Goal: Information Seeking & Learning: Learn about a topic

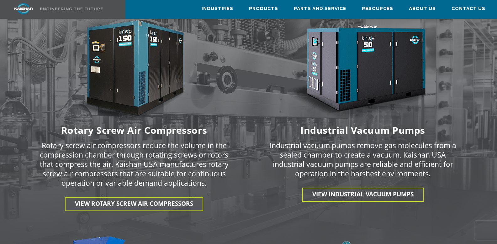
scroll to position [878, 0]
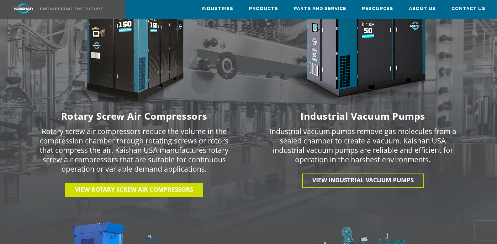
click at [118, 186] on span "View Rotary Screw Air Compressors" at bounding box center [134, 190] width 118 height 8
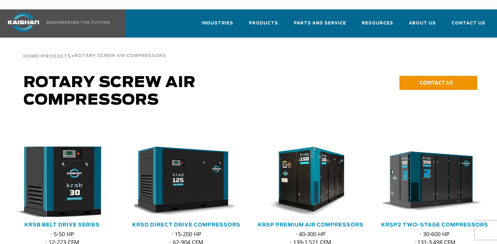
click at [59, 152] on img at bounding box center [57, 181] width 115 height 77
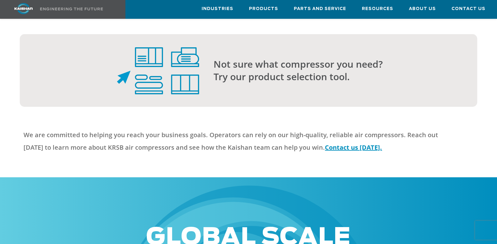
scroll to position [1537, 0]
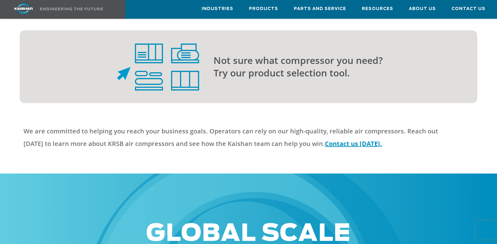
click at [259, 54] on p "Not sure what compressor you need? Try our product selection tool." at bounding box center [333, 66] width 239 height 25
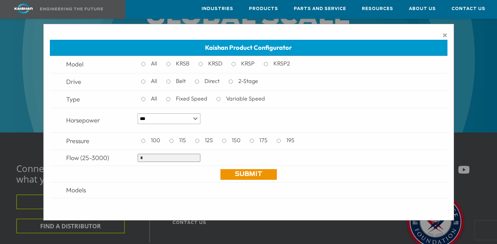
scroll to position [1830, 0]
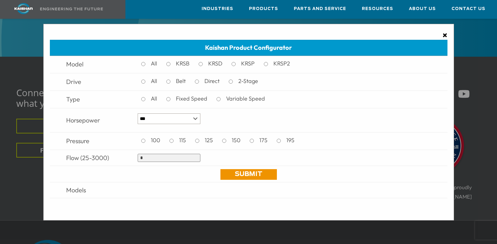
click at [444, 36] on span "×" at bounding box center [445, 34] width 5 height 9
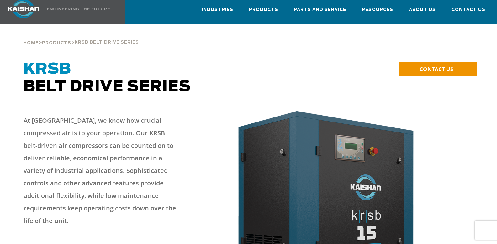
scroll to position [0, 0]
